Goal: Information Seeking & Learning: Check status

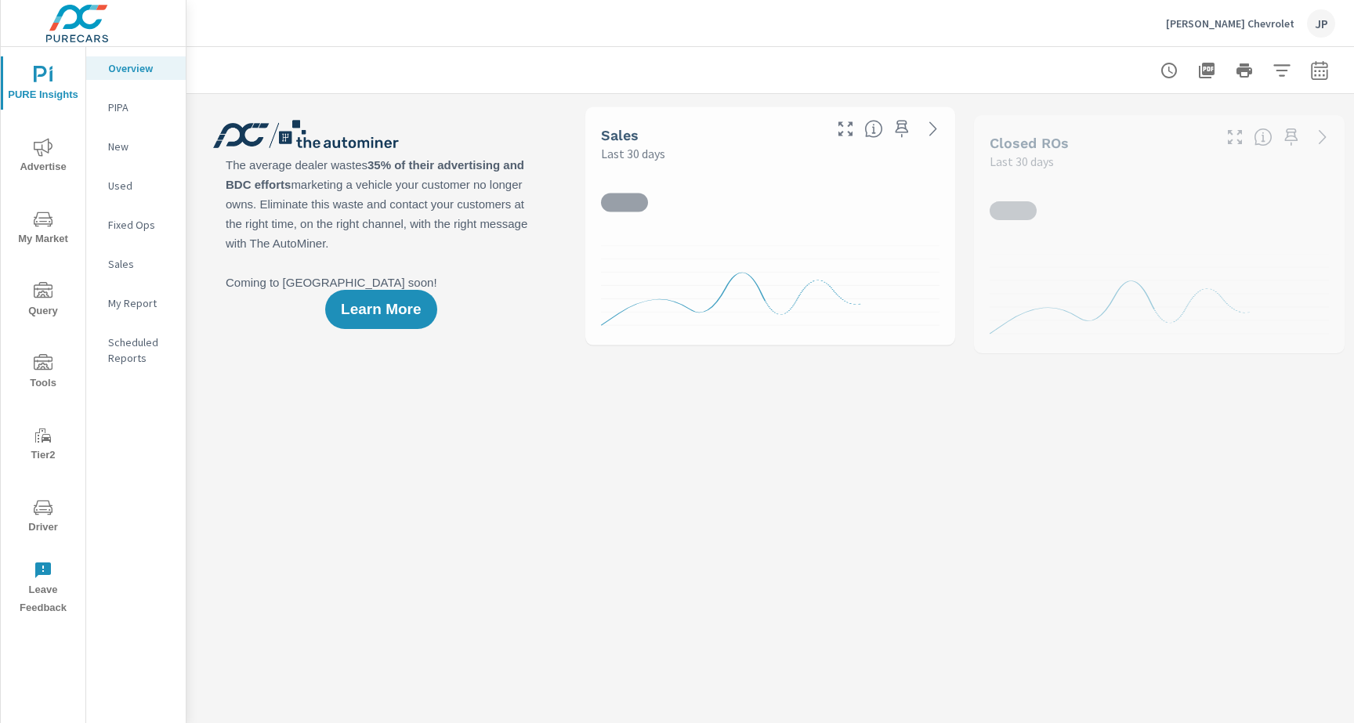
click at [27, 505] on span "Driver" at bounding box center [42, 517] width 75 height 38
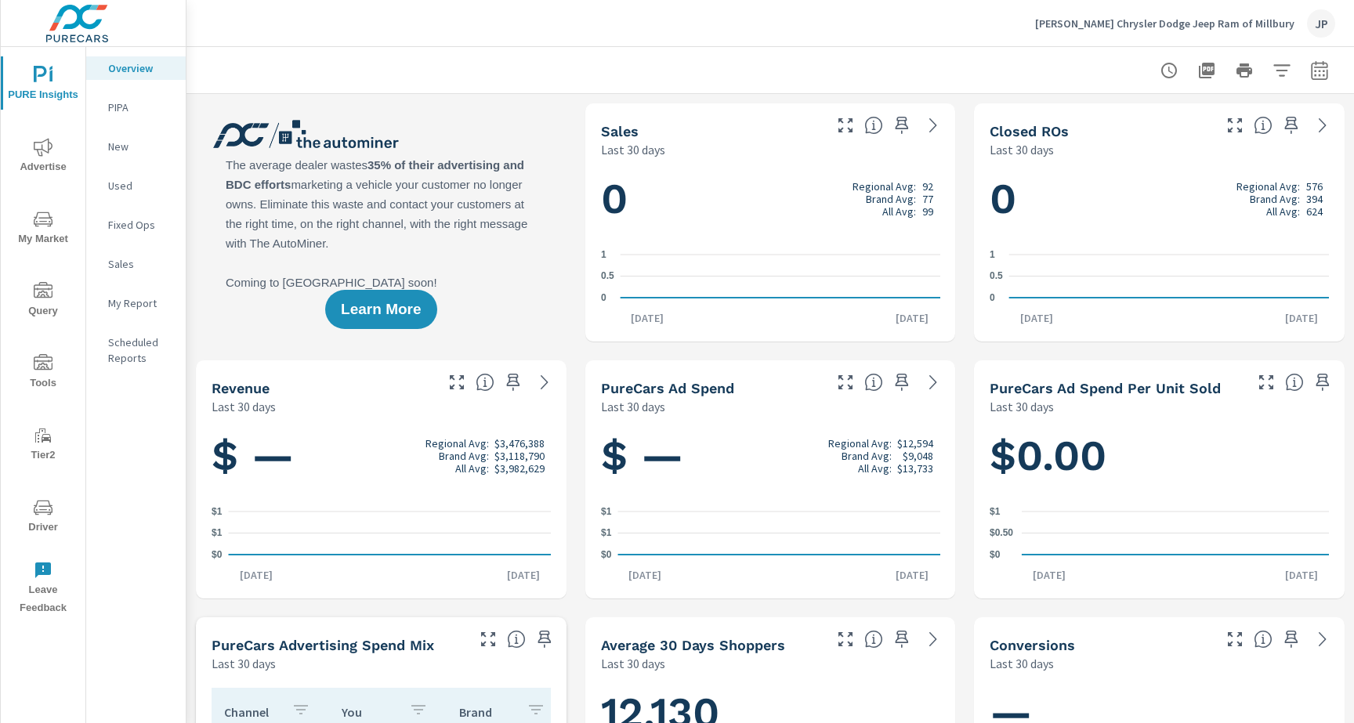
click at [48, 518] on span "Driver" at bounding box center [42, 517] width 75 height 38
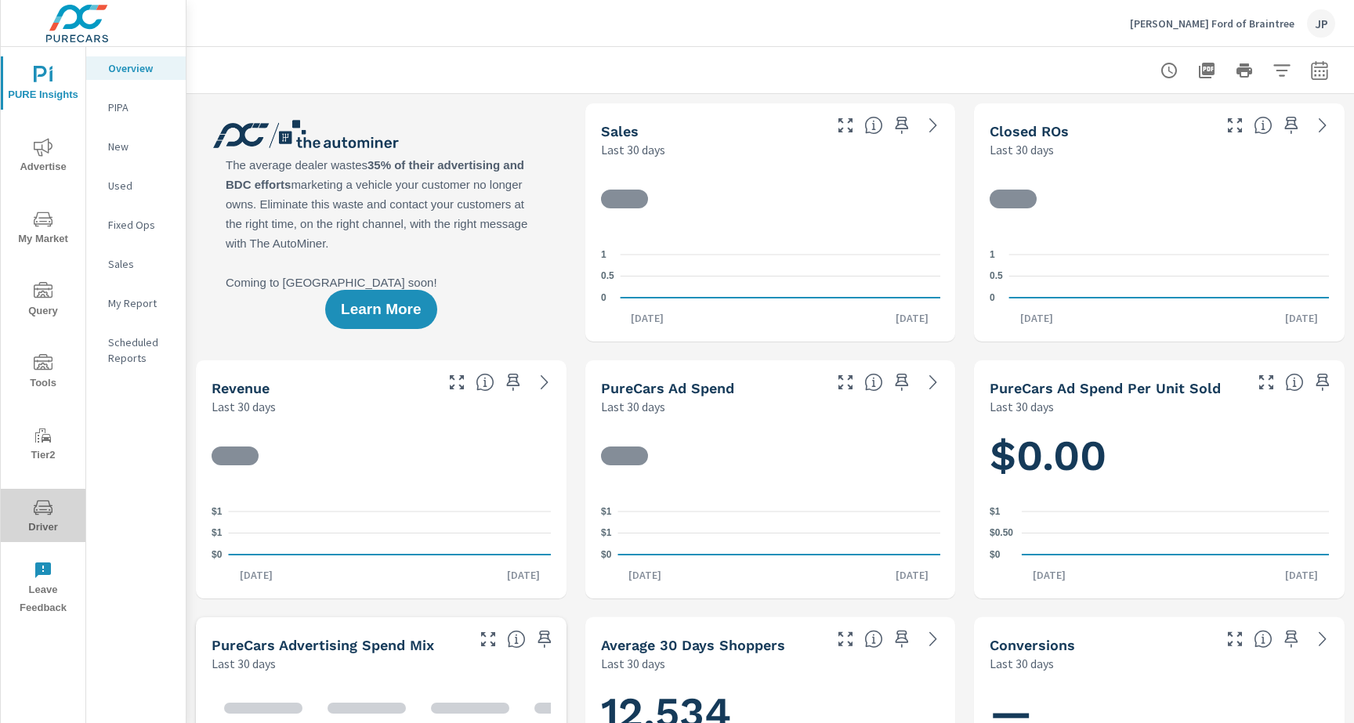
click at [32, 503] on span "Driver" at bounding box center [42, 517] width 75 height 38
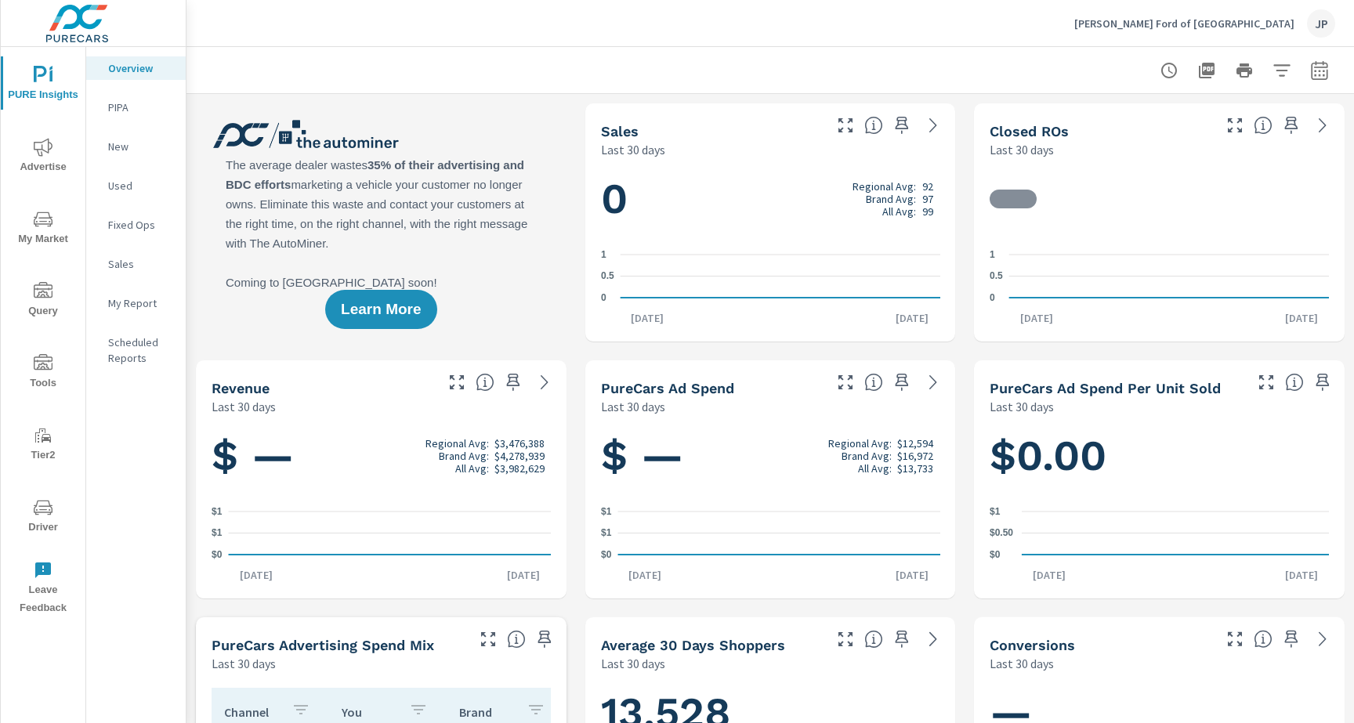
click at [42, 523] on span "Driver" at bounding box center [42, 517] width 75 height 38
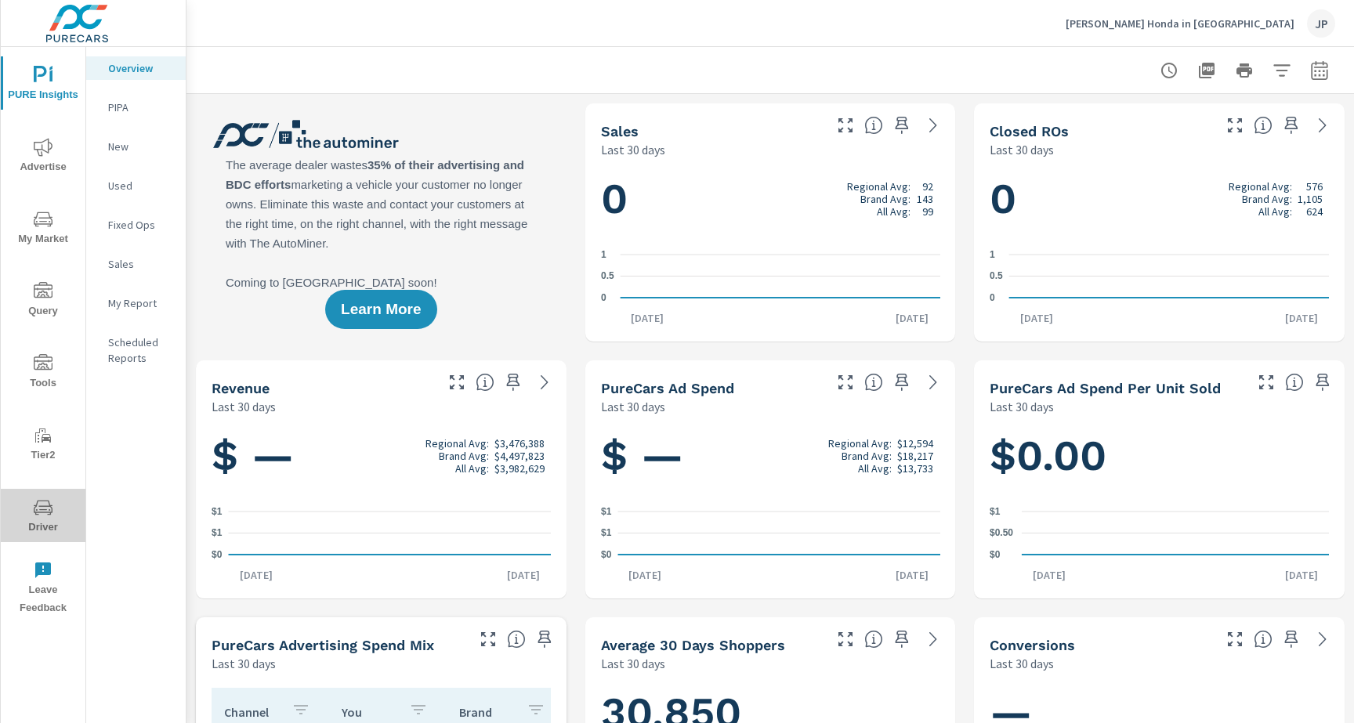
click at [14, 516] on span "Driver" at bounding box center [42, 517] width 75 height 38
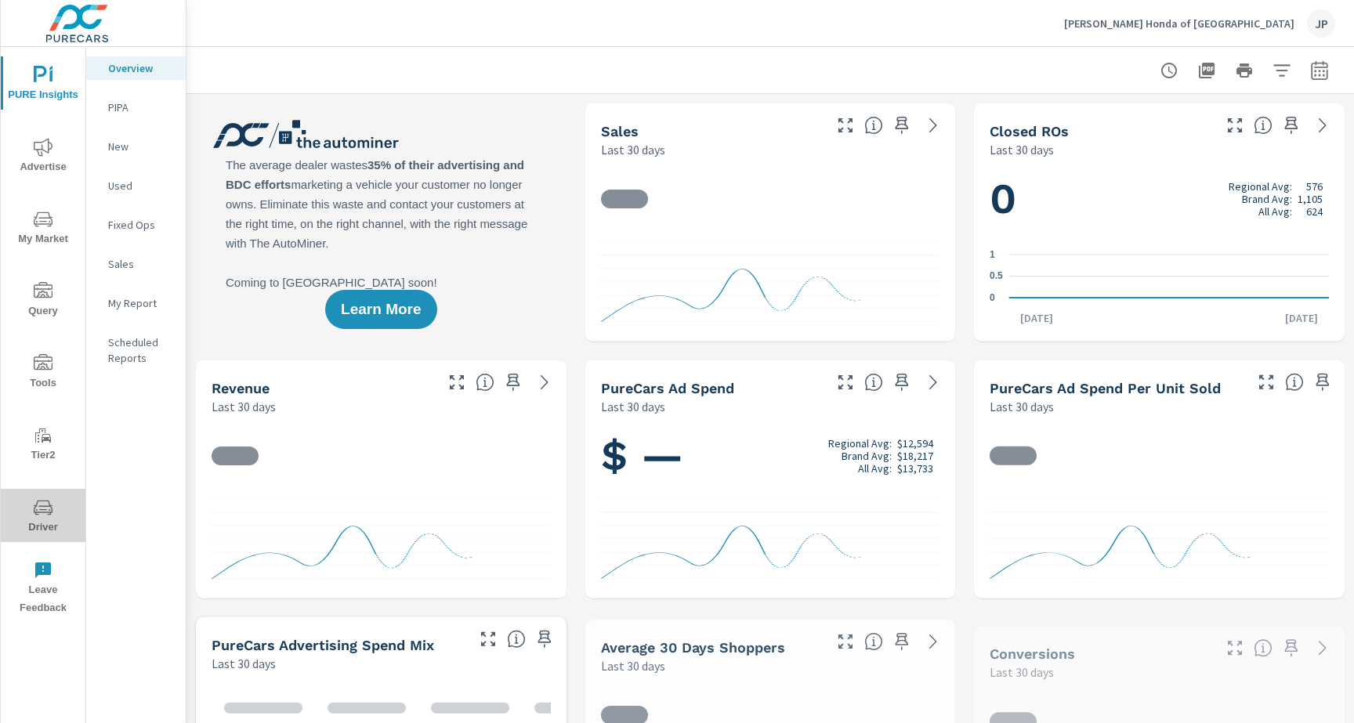
click at [24, 496] on button "Driver" at bounding box center [43, 515] width 85 height 53
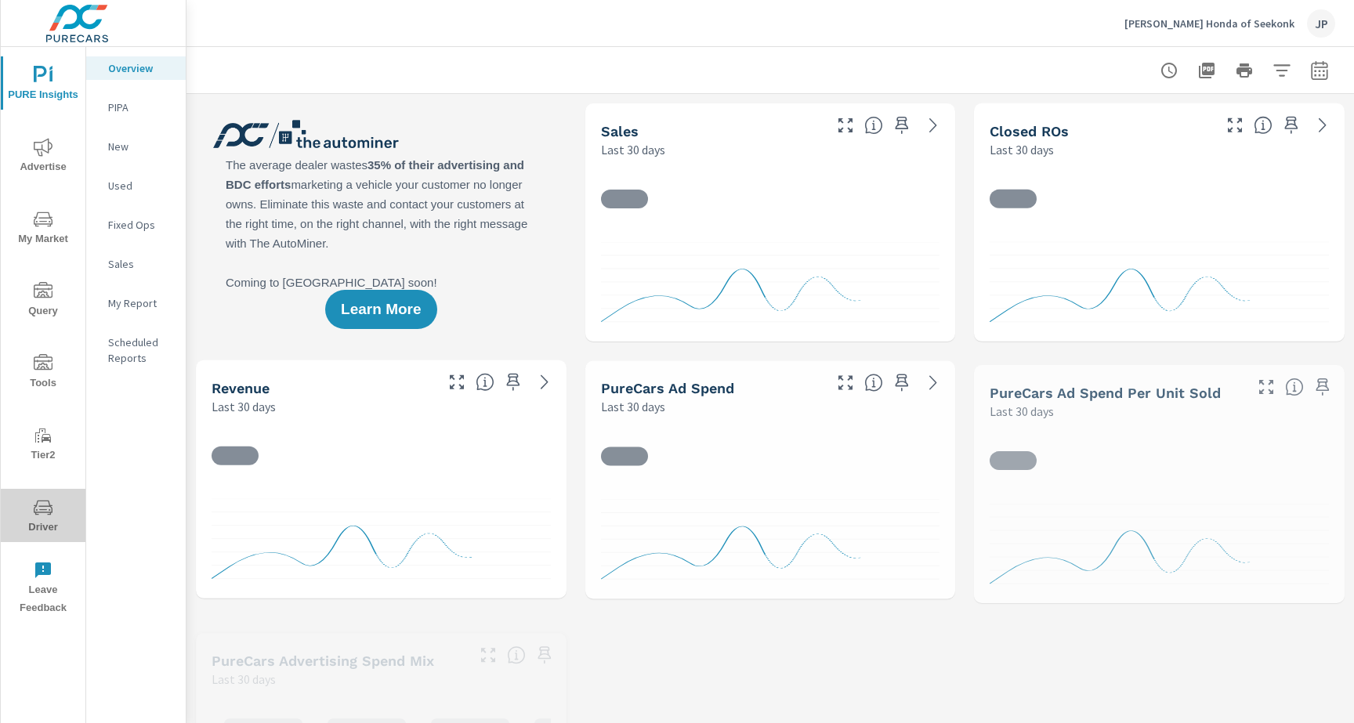
click at [42, 496] on button "Driver" at bounding box center [43, 515] width 85 height 53
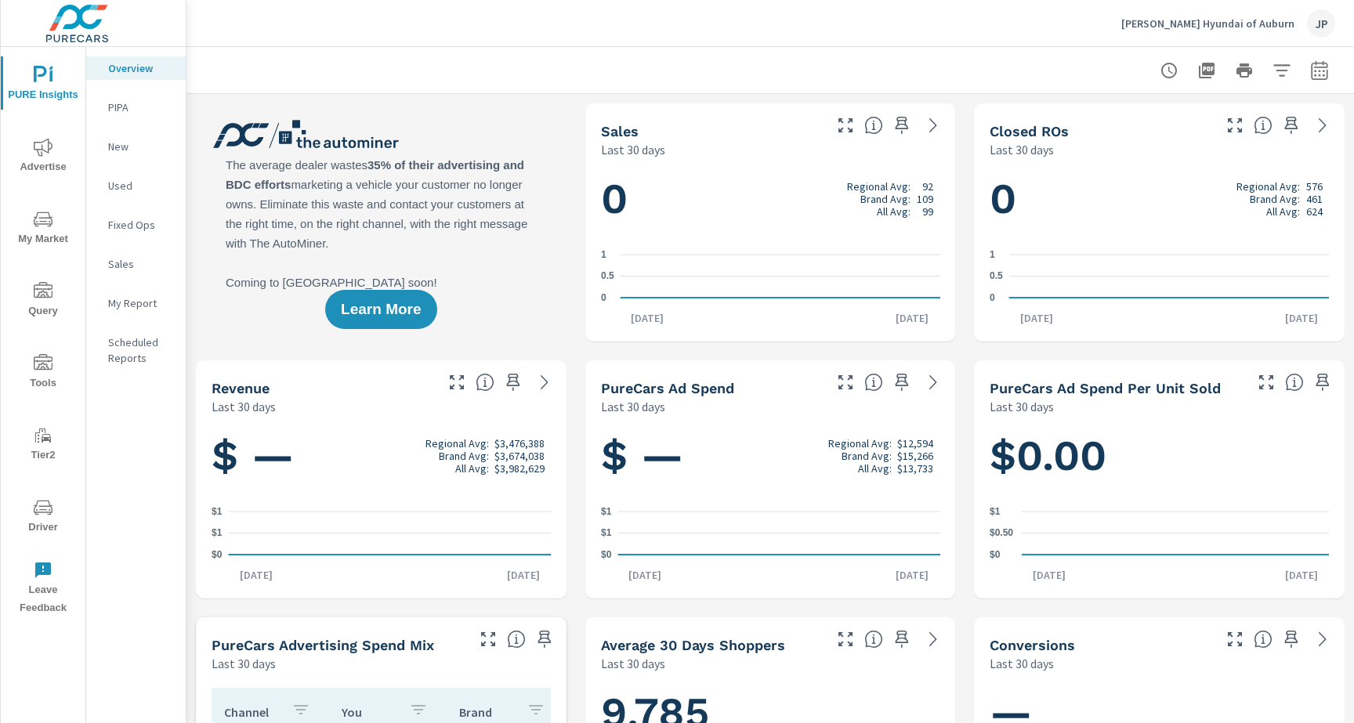
click at [39, 516] on icon "nav menu" at bounding box center [43, 507] width 19 height 19
click at [38, 510] on icon "nav menu" at bounding box center [43, 507] width 19 height 19
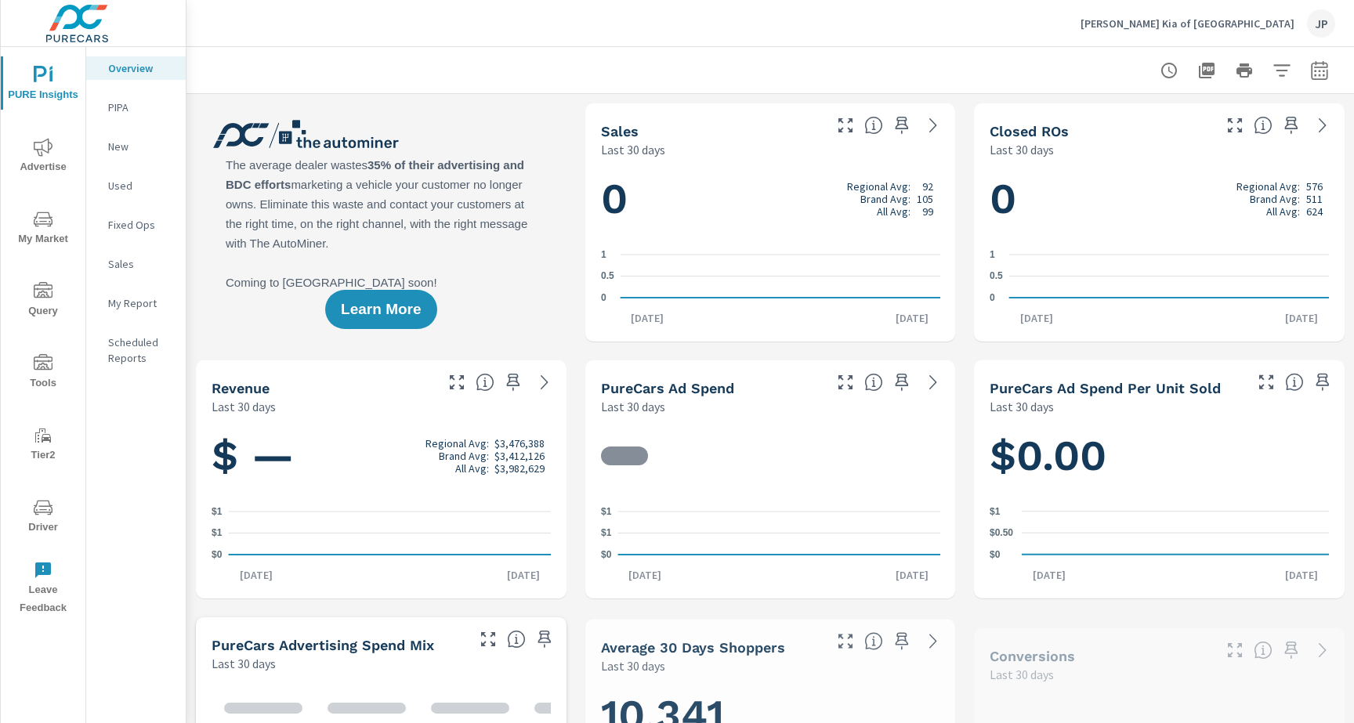
click at [49, 499] on icon "nav menu" at bounding box center [43, 507] width 19 height 19
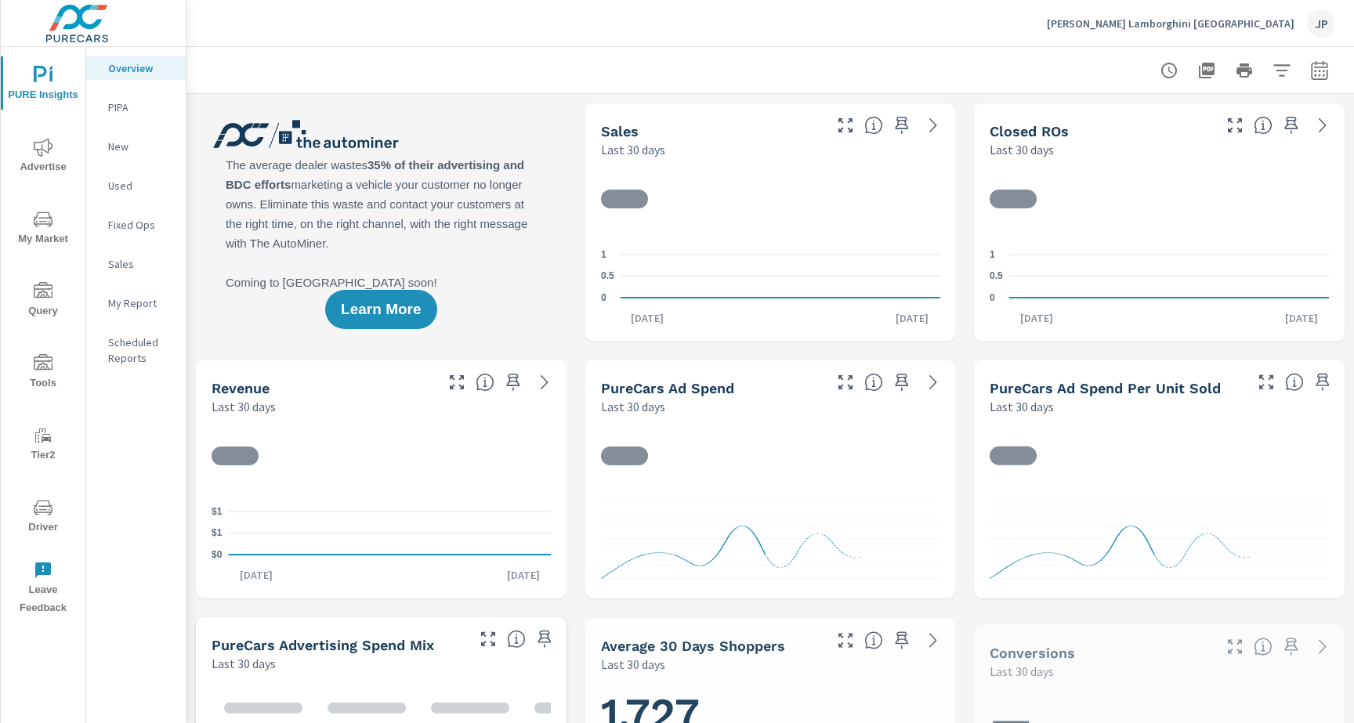
click at [43, 507] on icon "nav menu" at bounding box center [43, 507] width 19 height 19
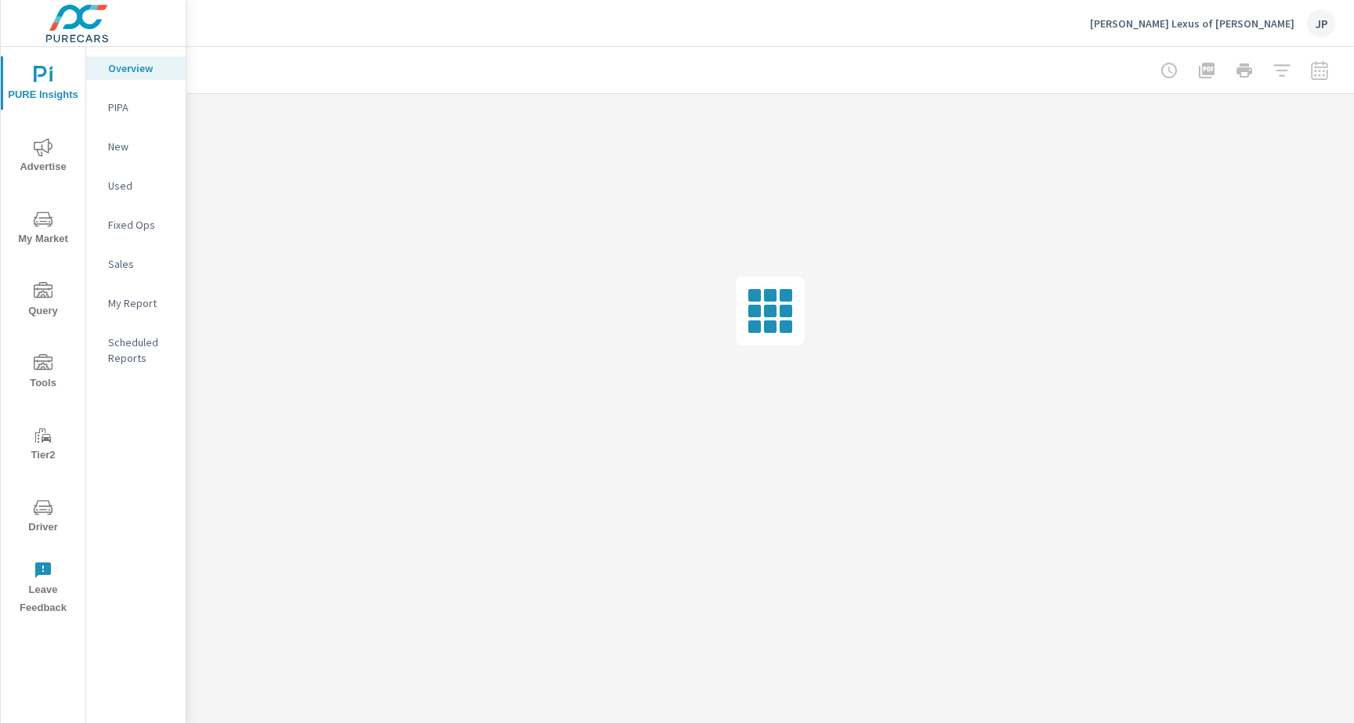
click at [50, 506] on icon "nav menu" at bounding box center [43, 507] width 19 height 15
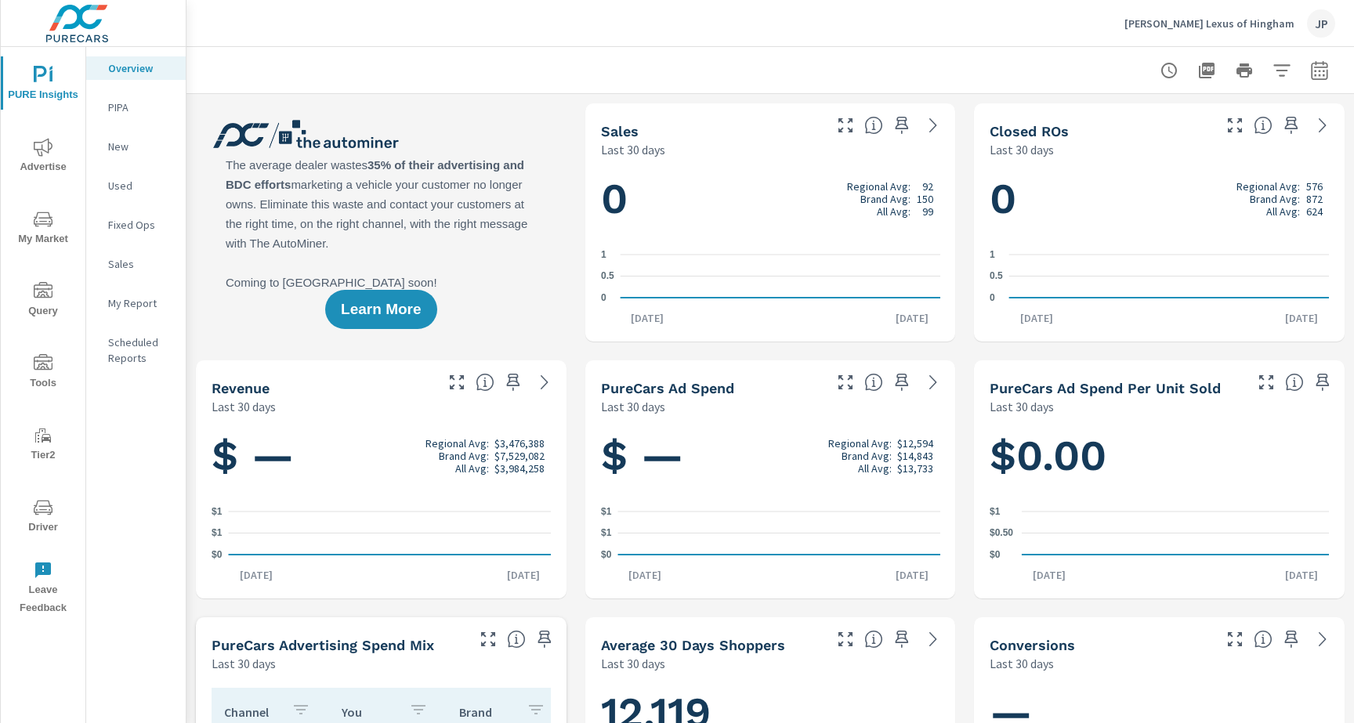
click at [36, 535] on span "Driver" at bounding box center [42, 517] width 75 height 38
click at [36, 507] on icon "nav menu" at bounding box center [43, 507] width 19 height 19
click at [19, 505] on span "Driver" at bounding box center [42, 517] width 75 height 38
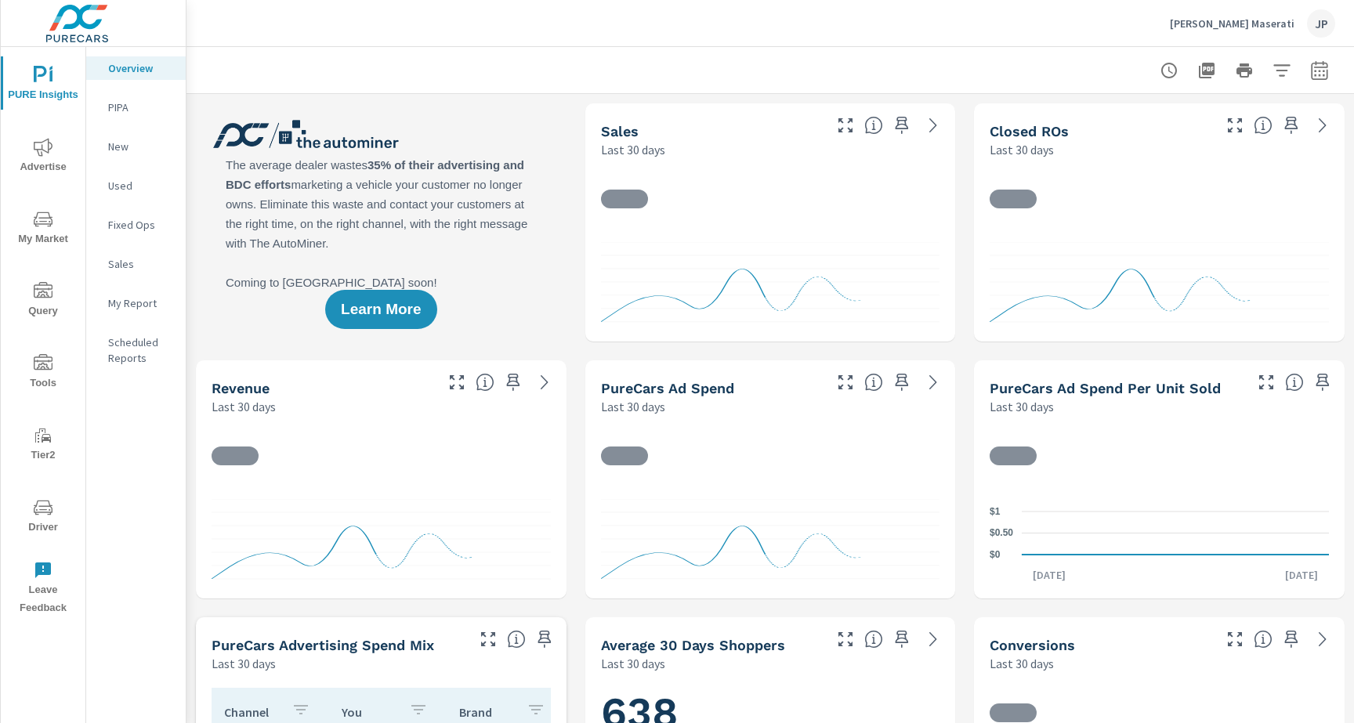
click at [59, 516] on span "Driver" at bounding box center [42, 517] width 75 height 38
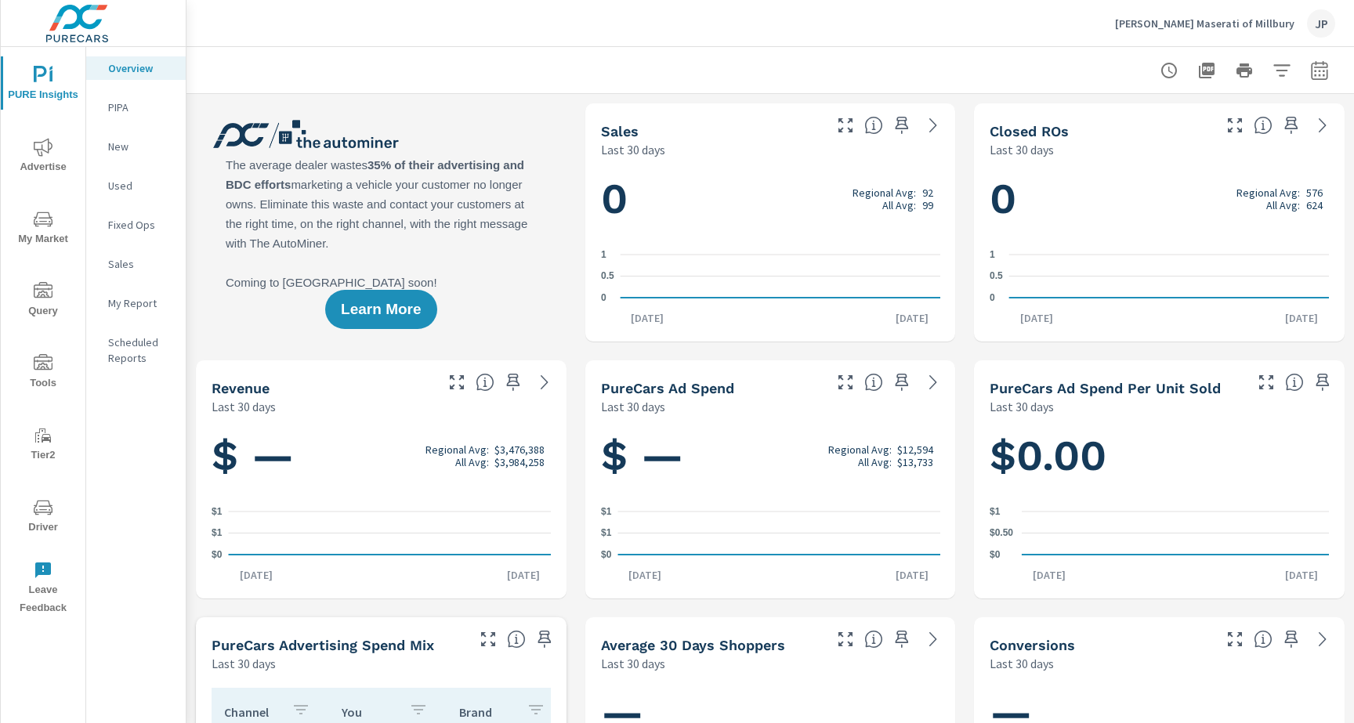
click at [43, 506] on icon "nav menu" at bounding box center [43, 507] width 19 height 15
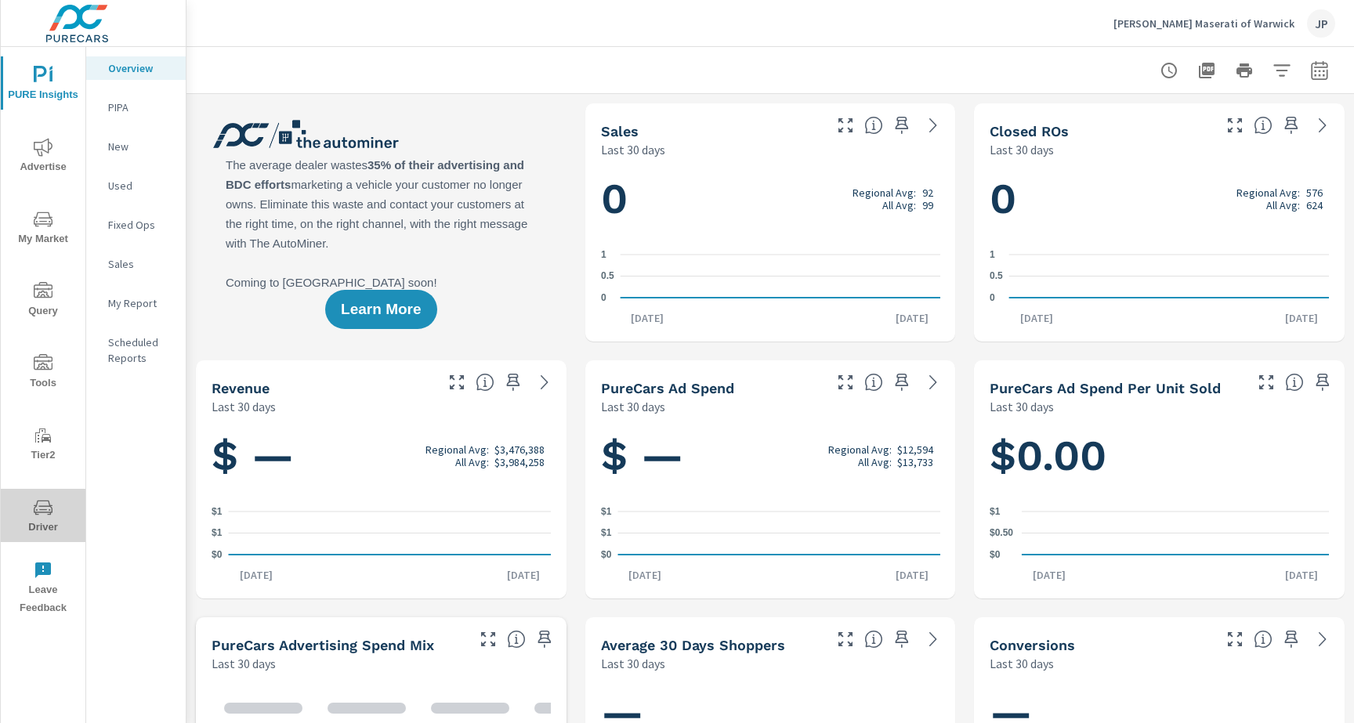
click at [57, 497] on button "Driver" at bounding box center [43, 515] width 85 height 53
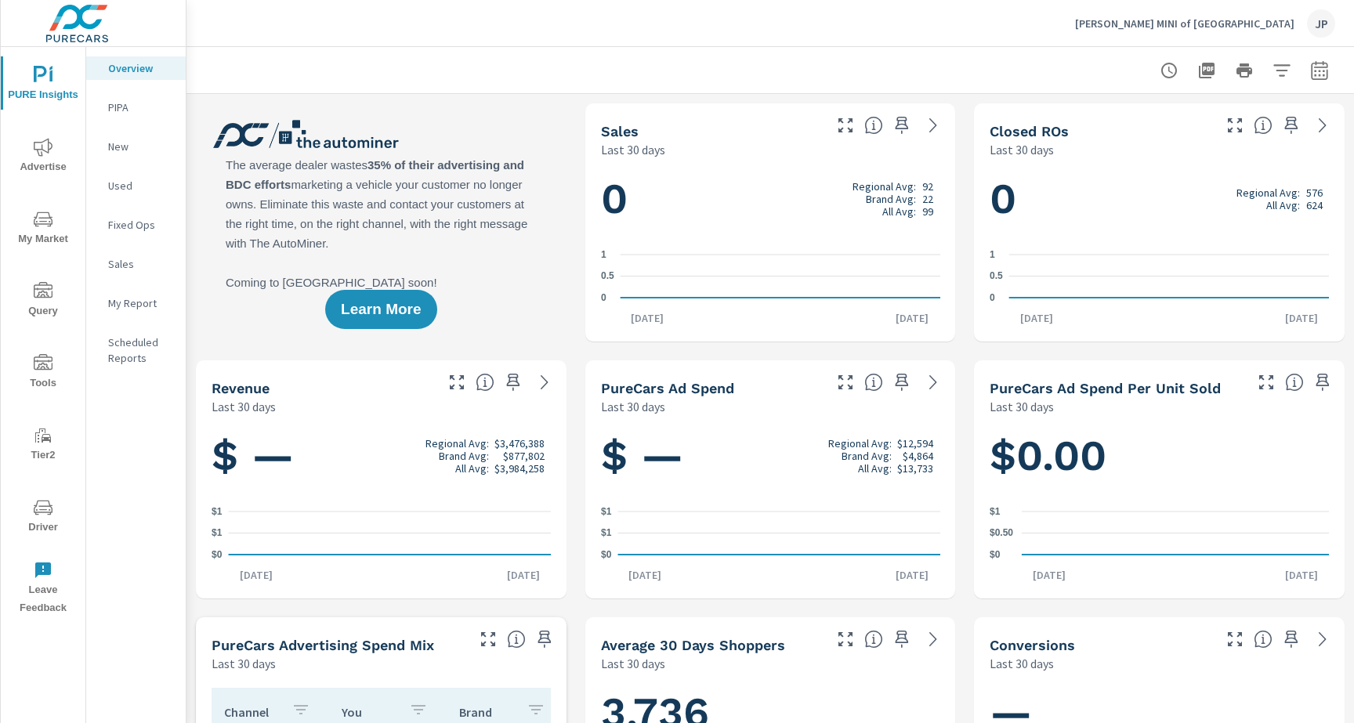
click at [38, 520] on span "Driver" at bounding box center [42, 517] width 75 height 38
click at [46, 525] on span "Driver" at bounding box center [42, 517] width 75 height 38
click at [34, 498] on icon "nav menu" at bounding box center [43, 507] width 19 height 19
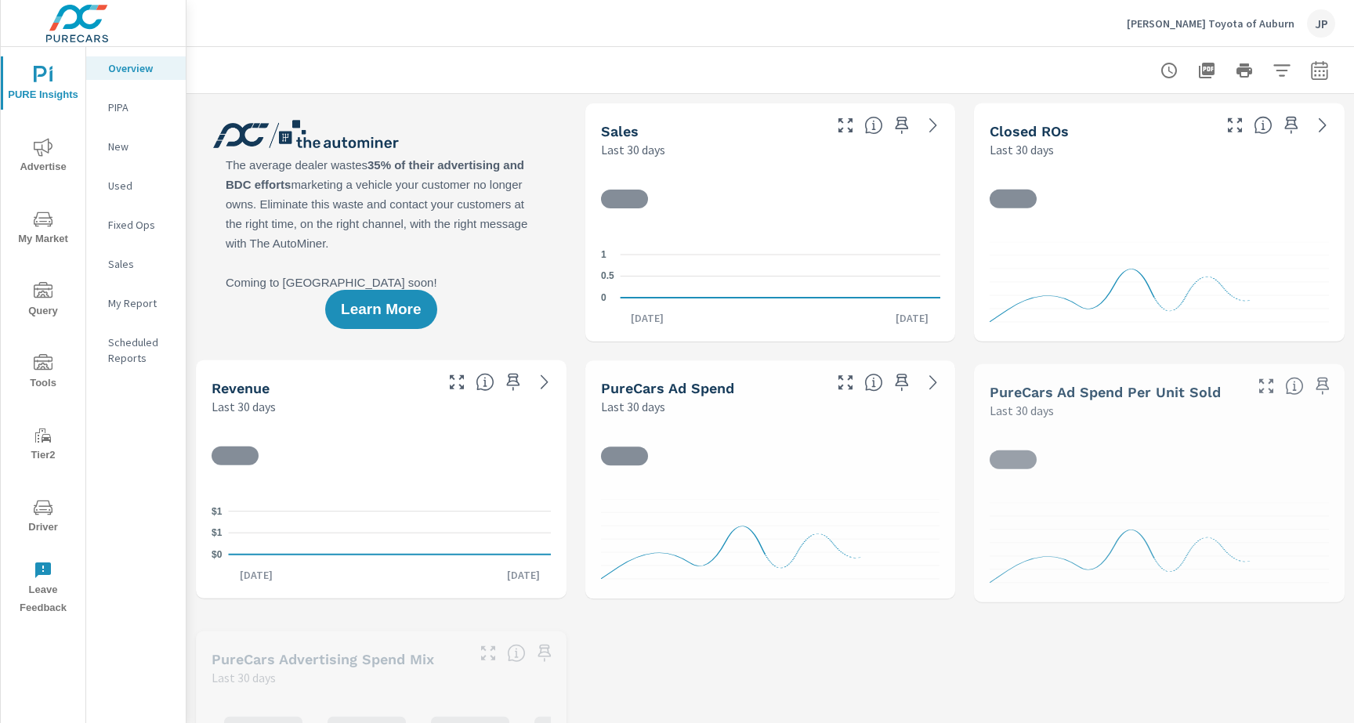
click at [60, 495] on button "Driver" at bounding box center [43, 515] width 85 height 53
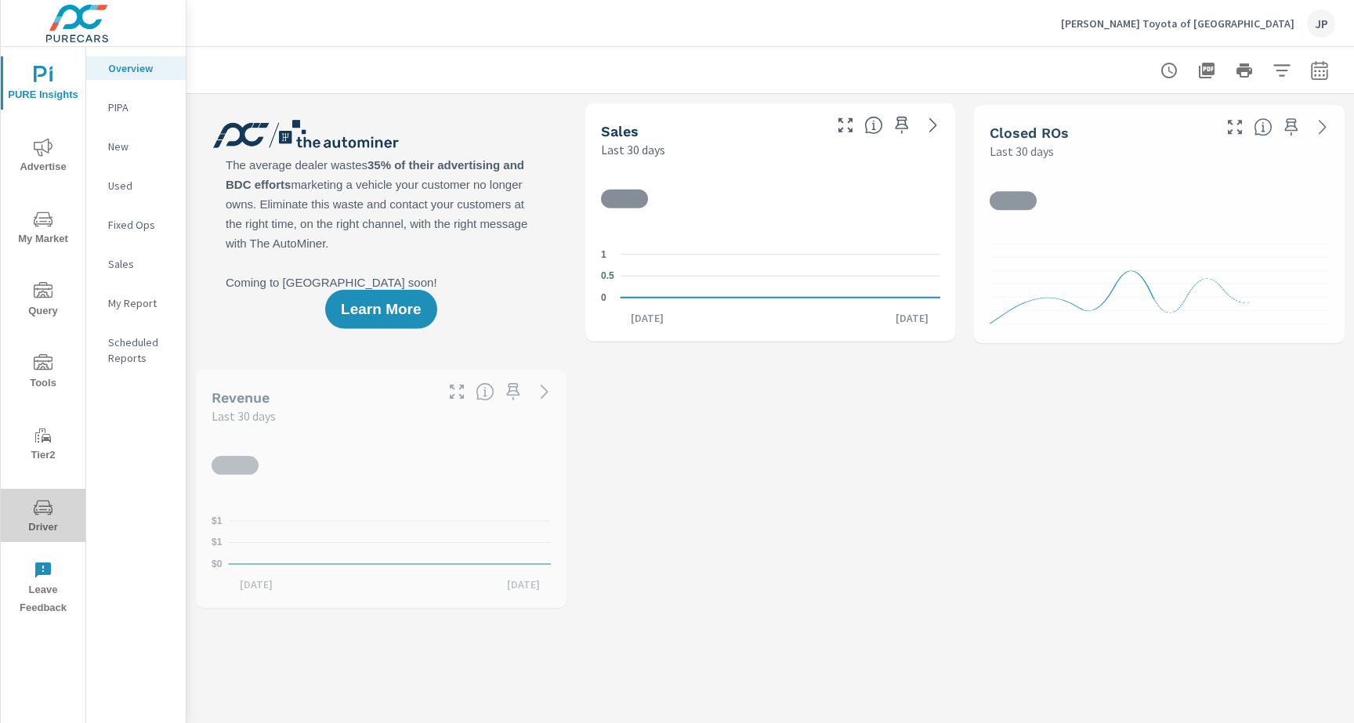
click at [36, 499] on icon "nav menu" at bounding box center [43, 507] width 19 height 19
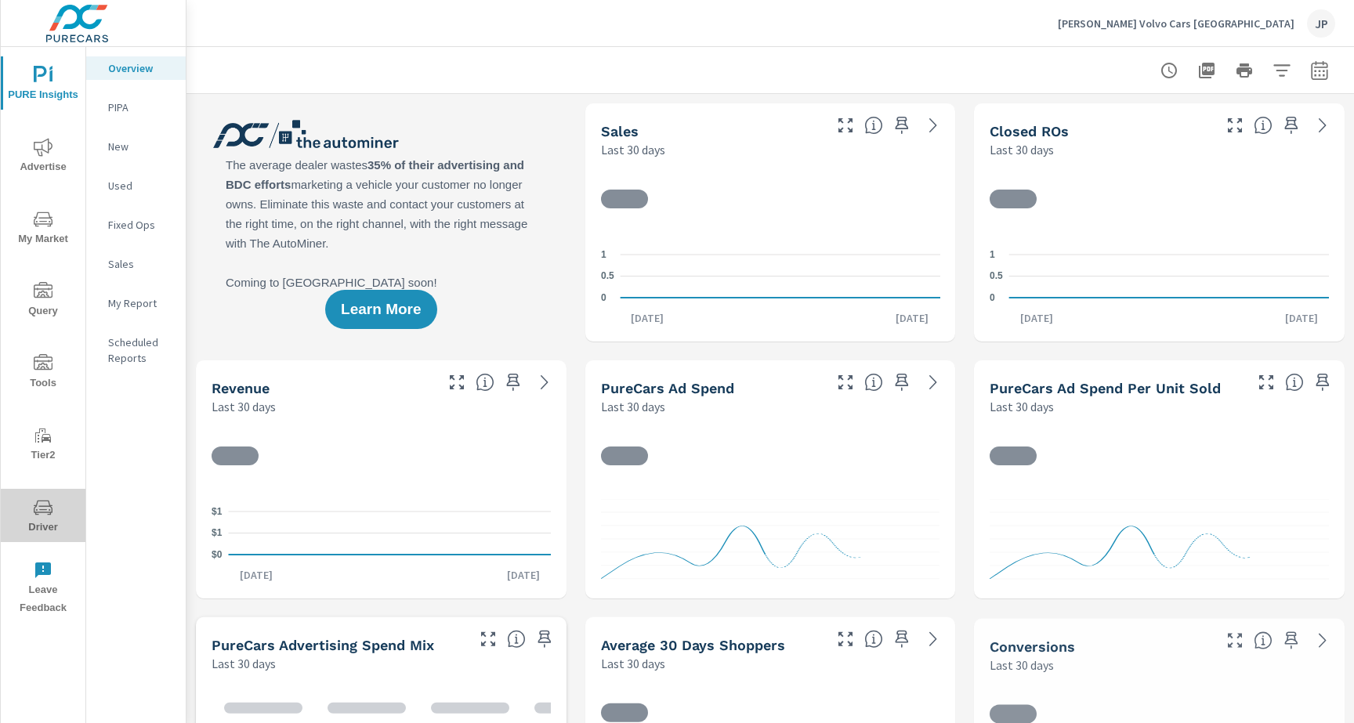
click at [43, 513] on icon "nav menu" at bounding box center [43, 507] width 19 height 19
click at [31, 525] on span "Driver" at bounding box center [42, 517] width 75 height 38
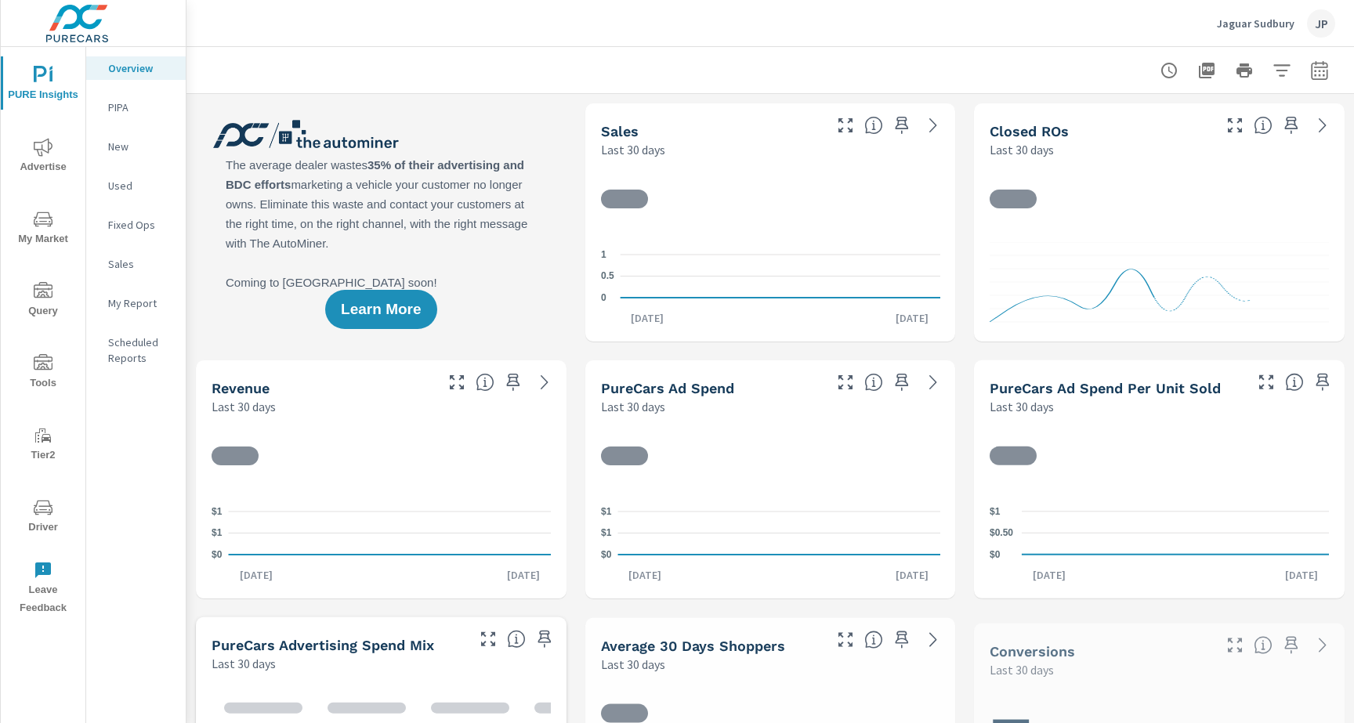
click at [51, 507] on icon "nav menu" at bounding box center [43, 507] width 19 height 15
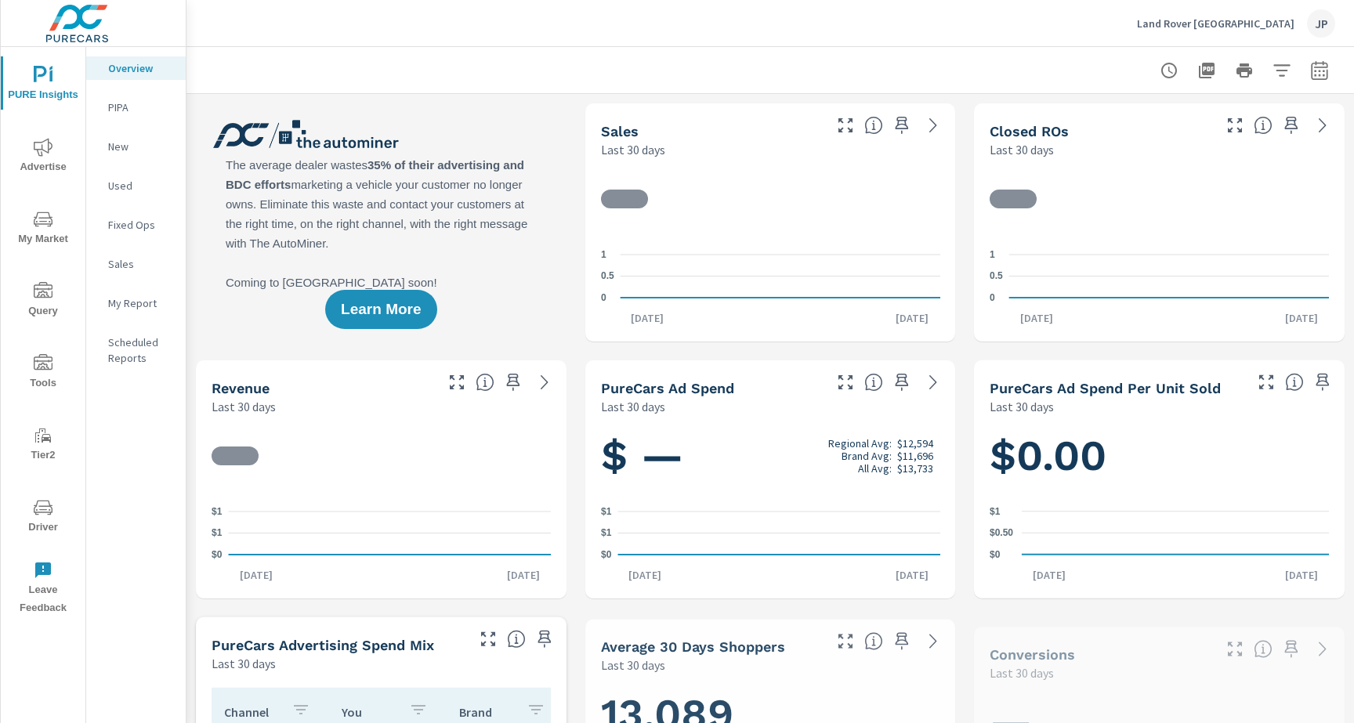
click at [30, 509] on span "Driver" at bounding box center [42, 517] width 75 height 38
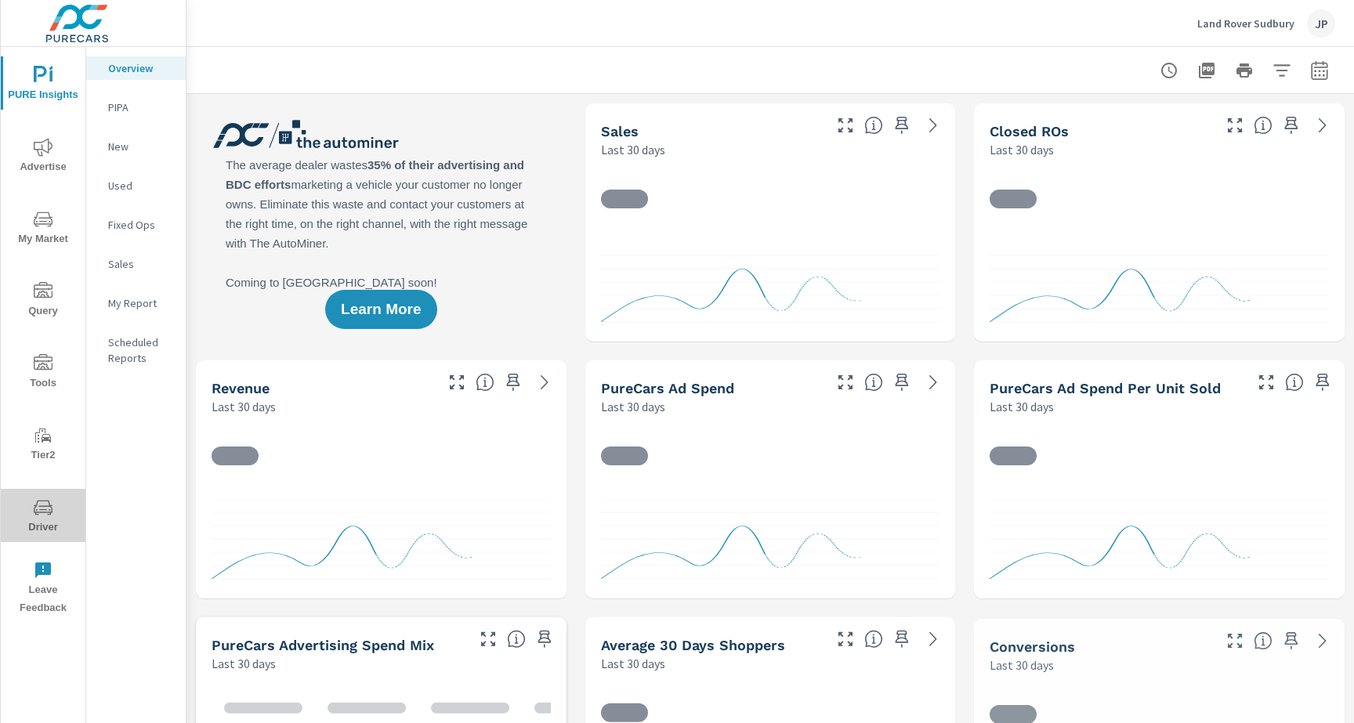
click at [28, 528] on span "Driver" at bounding box center [42, 517] width 75 height 38
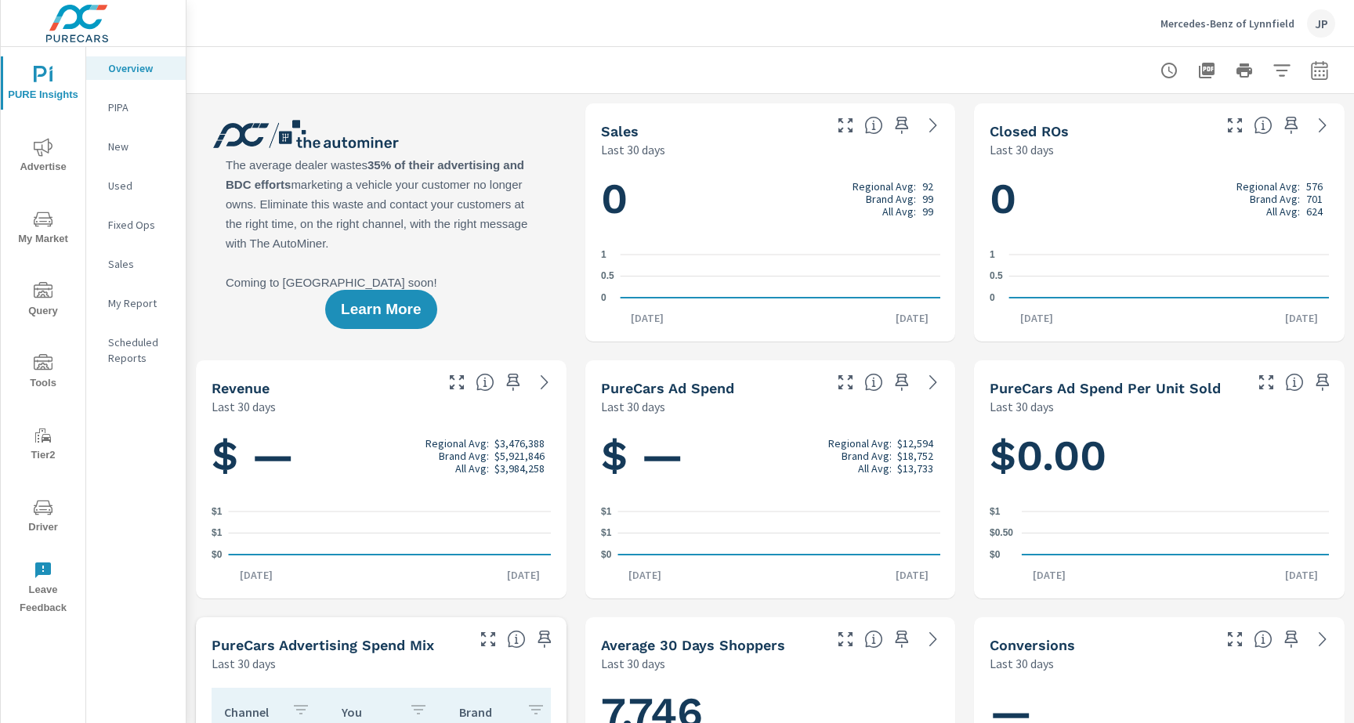
scroll to position [1, 0]
click at [41, 531] on span "Driver" at bounding box center [42, 517] width 75 height 38
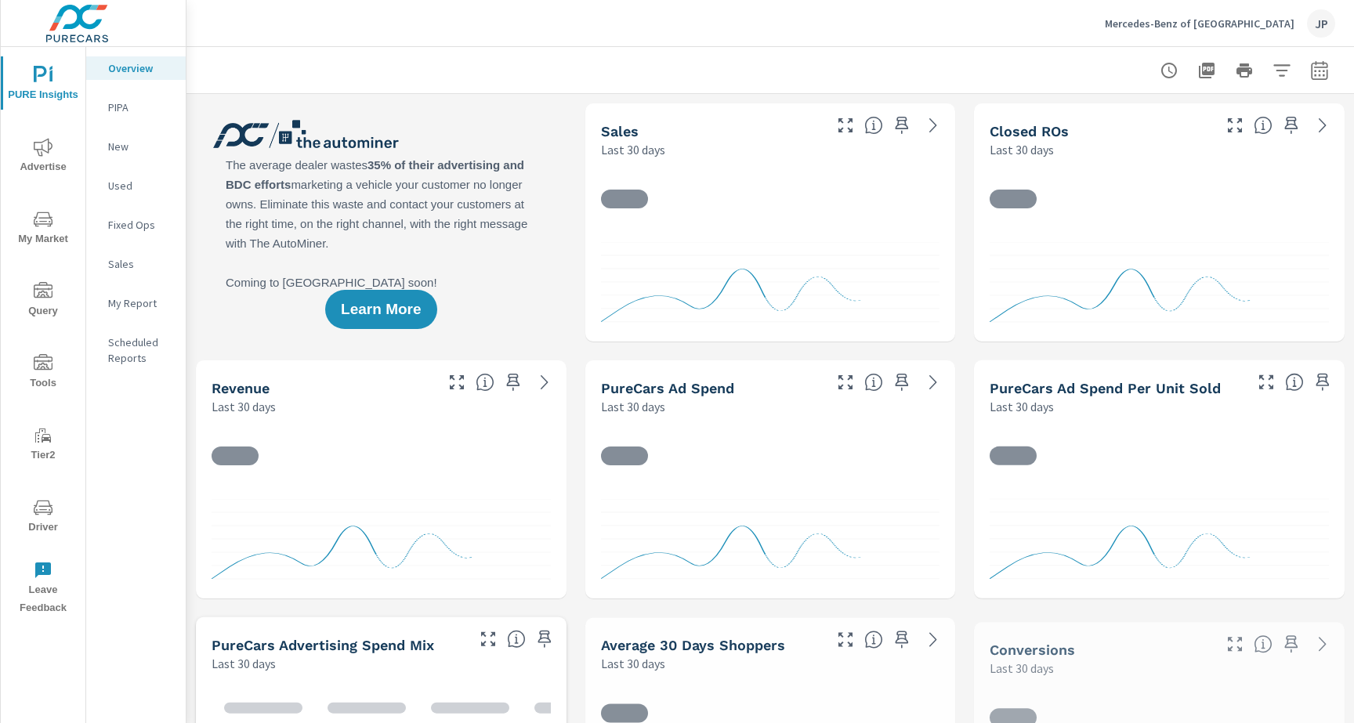
click at [28, 531] on span "Driver" at bounding box center [42, 517] width 75 height 38
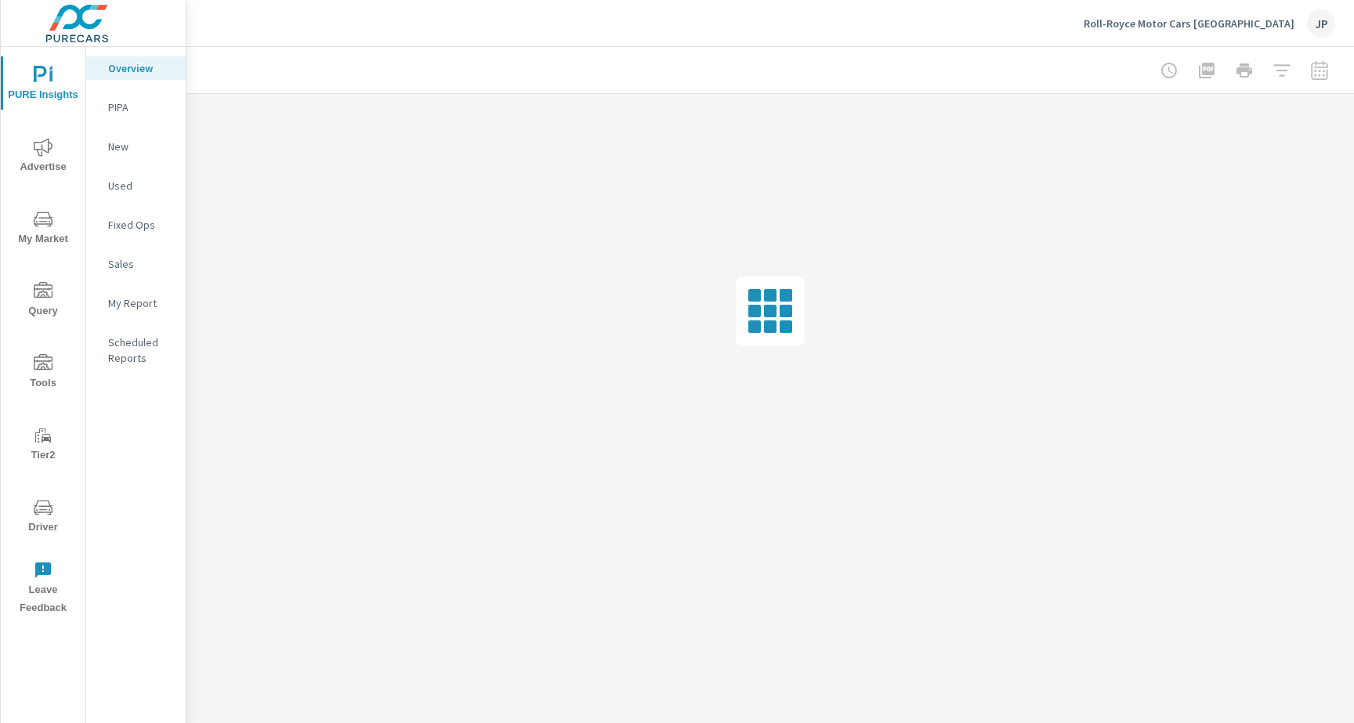
click at [26, 501] on span "Driver" at bounding box center [42, 517] width 75 height 38
